Goal: Task Accomplishment & Management: Use online tool/utility

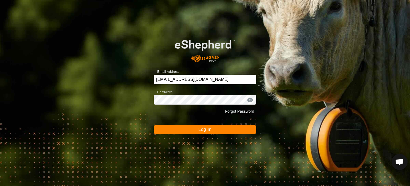
click at [215, 126] on button "Log In" at bounding box center [205, 129] width 103 height 9
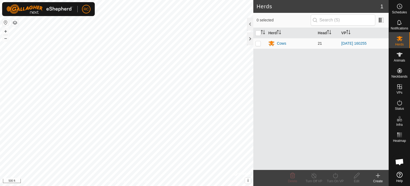
click at [261, 44] on td at bounding box center [260, 43] width 13 height 11
checkbox input "true"
drag, startPoint x: 322, startPoint y: 44, endPoint x: 300, endPoint y: 61, distance: 28.1
click at [300, 61] on div "Herd Head VP Cows 21 [DATE] 160255" at bounding box center [321, 99] width 135 height 142
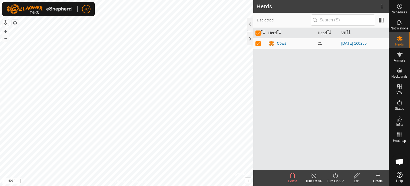
click at [334, 177] on icon at bounding box center [335, 175] width 5 height 5
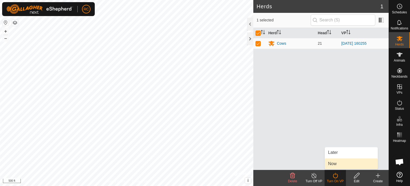
click at [335, 164] on link "Now" at bounding box center [351, 163] width 53 height 11
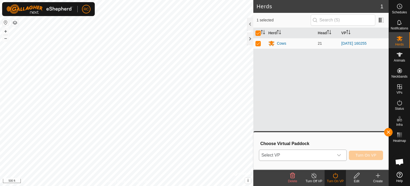
click at [339, 154] on icon "dropdown trigger" at bounding box center [339, 155] width 4 height 4
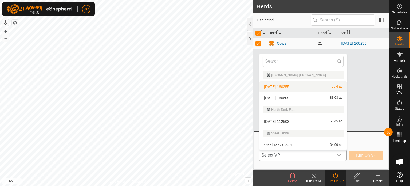
click at [327, 87] on li "[DATE] 160255 55.4 ac" at bounding box center [303, 86] width 87 height 11
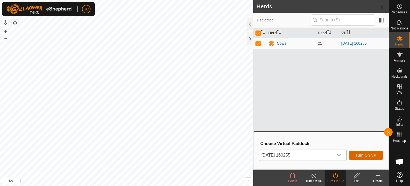
click at [375, 157] on button "Turn On VP" at bounding box center [366, 154] width 34 height 9
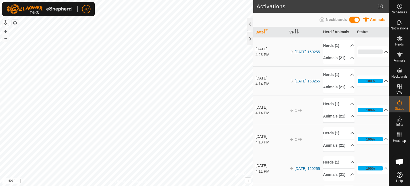
click at [378, 54] on p-accordion-header "0%" at bounding box center [372, 51] width 31 height 11
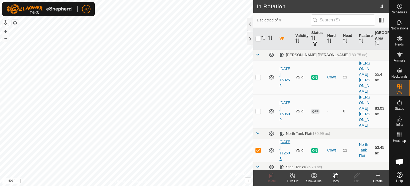
click at [284, 139] on link "[DATE] 112503" at bounding box center [285, 149] width 11 height 21
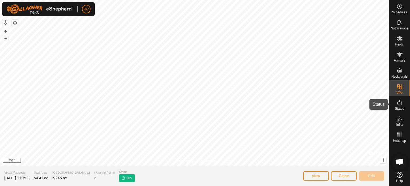
click at [401, 106] on es-activation-svg-icon at bounding box center [400, 102] width 10 height 9
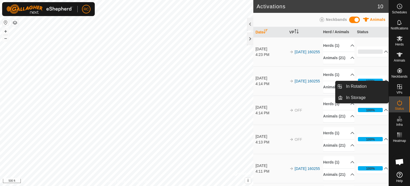
click at [404, 87] on es-virtualpaddocks-svg-icon at bounding box center [400, 86] width 10 height 9
click at [401, 87] on icon at bounding box center [400, 86] width 6 height 6
click at [370, 90] on link "In Rotation" at bounding box center [366, 86] width 46 height 11
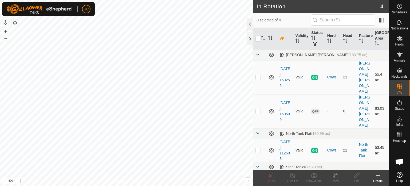
click at [260, 148] on p-checkbox at bounding box center [258, 150] width 5 height 4
click at [259, 148] on p-checkbox at bounding box center [258, 150] width 5 height 4
checkbox input "false"
click at [260, 75] on p-checkbox at bounding box center [258, 77] width 5 height 4
checkbox input "true"
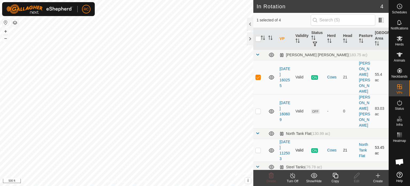
click at [261, 148] on p-tablecheckbox at bounding box center [258, 150] width 5 height 4
checkbox input "true"
click at [259, 75] on p-checkbox at bounding box center [258, 77] width 5 height 4
checkbox input "false"
click at [296, 177] on turn-off-svg-icon at bounding box center [292, 175] width 21 height 6
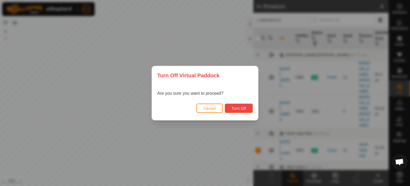
click at [242, 107] on span "Turn Off" at bounding box center [239, 108] width 15 height 4
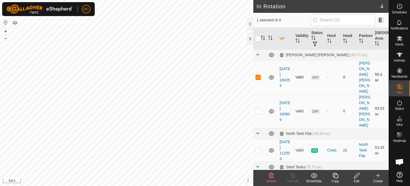
click at [258, 75] on p-checkbox at bounding box center [258, 77] width 5 height 4
checkbox input "false"
click at [261, 148] on p-tablecheckbox at bounding box center [258, 150] width 5 height 4
checkbox input "true"
click at [296, 177] on turn-off-svg-icon at bounding box center [292, 175] width 21 height 6
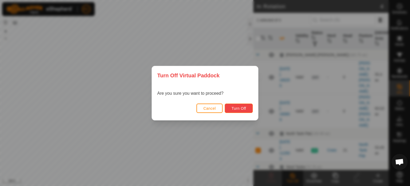
click at [246, 108] on span "Turn Off" at bounding box center [239, 108] width 15 height 4
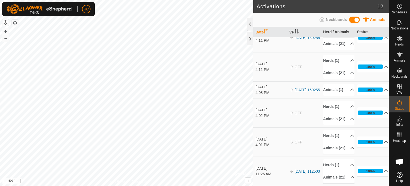
scroll to position [230, 0]
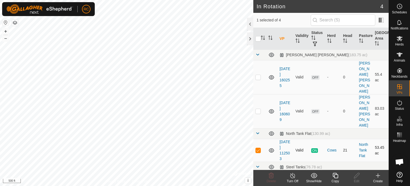
click at [259, 148] on p-checkbox at bounding box center [258, 150] width 5 height 4
click at [260, 148] on p-checkbox at bounding box center [258, 150] width 5 height 4
checkbox input "true"
click at [293, 177] on icon at bounding box center [293, 175] width 7 height 6
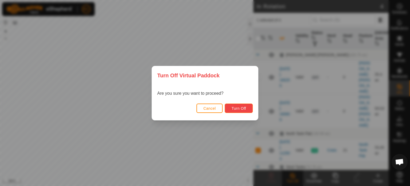
click at [247, 110] on button "Turn Off" at bounding box center [239, 107] width 28 height 9
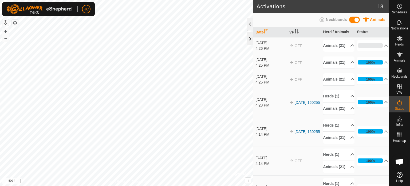
click at [251, 40] on div at bounding box center [250, 38] width 6 height 13
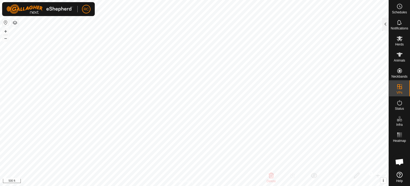
click at [402, 174] on icon at bounding box center [400, 175] width 6 height 6
